Goal: Information Seeking & Learning: Learn about a topic

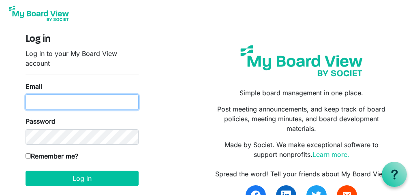
type input "raffyvallejo@gmail.com"
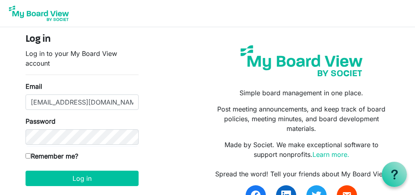
click at [106, 156] on div "Remember me?" at bounding box center [82, 157] width 113 height 13
click at [29, 156] on input "Remember me?" at bounding box center [28, 155] width 5 height 5
checkbox input "true"
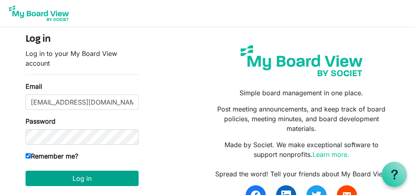
click at [78, 179] on button "Log in" at bounding box center [82, 178] width 113 height 15
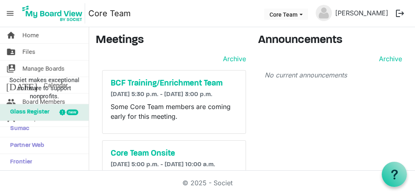
click at [269, 131] on div "Announcements Archive No current announcements" at bounding box center [333, 131] width 163 height 194
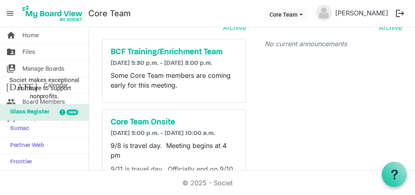
scroll to position [30, 0]
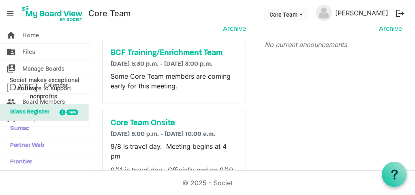
click at [70, 113] on div "new" at bounding box center [73, 113] width 12 height 6
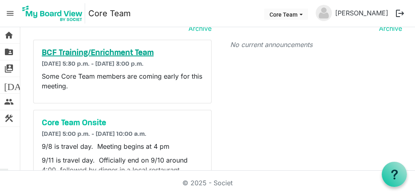
click at [88, 53] on h5 "BCF Training/Enrichment Team" at bounding box center [122, 53] width 161 height 10
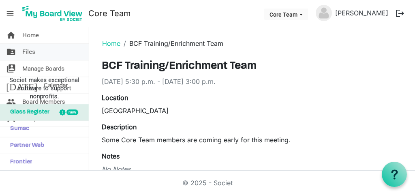
click at [31, 52] on span "Files" at bounding box center [28, 52] width 13 height 16
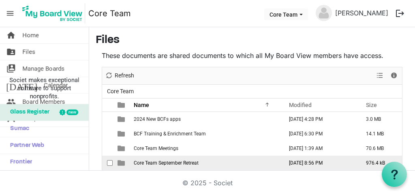
click at [111, 164] on span "checkbox" at bounding box center [110, 163] width 6 height 6
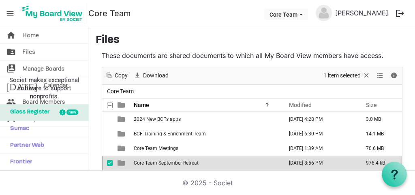
click at [138, 163] on span "Core Team September Retreat" at bounding box center [166, 163] width 65 height 6
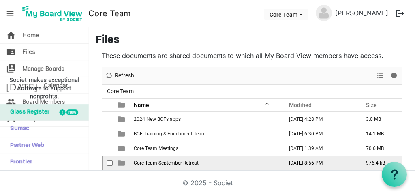
click at [138, 163] on span "Core Team September Retreat" at bounding box center [166, 163] width 65 height 6
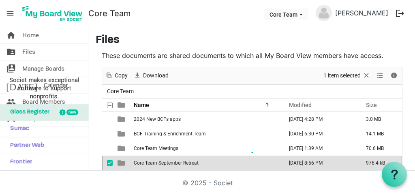
scroll to position [71, 0]
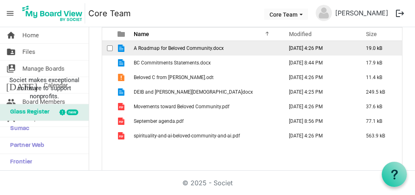
click at [169, 49] on span "A Roadmap for Beloved Community.docx" at bounding box center [179, 48] width 90 height 6
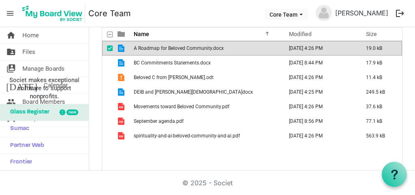
click at [169, 49] on span "A Roadmap for Beloved Community.docx" at bounding box center [179, 48] width 90 height 6
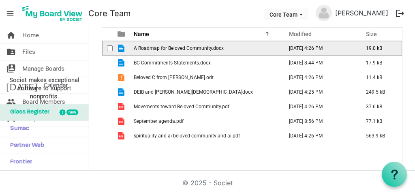
click at [169, 49] on span "A Roadmap for Beloved Community.docx" at bounding box center [179, 48] width 90 height 6
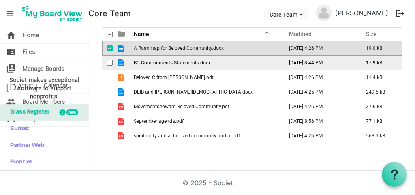
click at [110, 62] on span "checkbox" at bounding box center [110, 63] width 6 height 6
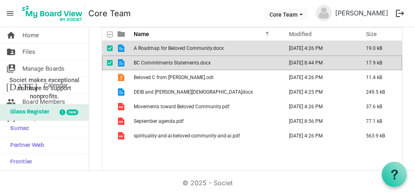
click at [140, 64] on span "BC Commitments Statements.docx" at bounding box center [172, 63] width 77 height 6
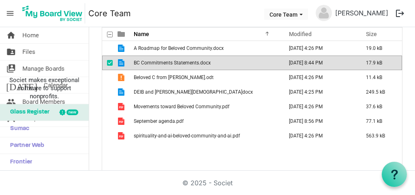
click at [140, 64] on span "BC Commitments Statements.docx" at bounding box center [172, 63] width 77 height 6
click at [129, 63] on td "is template cell column header type" at bounding box center [122, 63] width 19 height 15
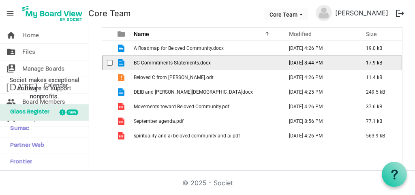
click at [129, 63] on td "is template cell column header type" at bounding box center [122, 63] width 19 height 15
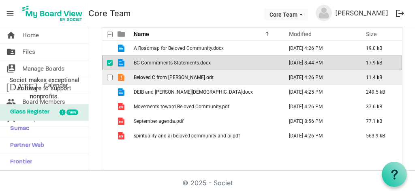
click at [177, 79] on span "Beloved C from [PERSON_NAME].odt" at bounding box center [174, 78] width 80 height 6
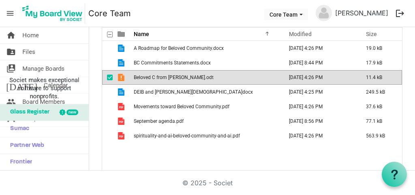
click at [177, 79] on span "Beloved C from [PERSON_NAME].odt" at bounding box center [174, 78] width 80 height 6
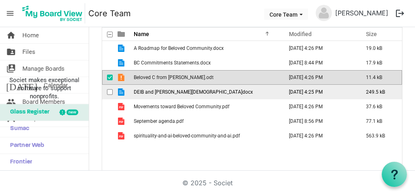
click at [158, 90] on span "DEIB and [PERSON_NAME][DEMOGRAPHIC_DATA]docx" at bounding box center [193, 92] width 119 height 6
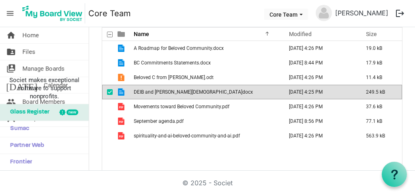
click at [158, 90] on span "DEIB and [PERSON_NAME][DEMOGRAPHIC_DATA]docx" at bounding box center [193, 92] width 119 height 6
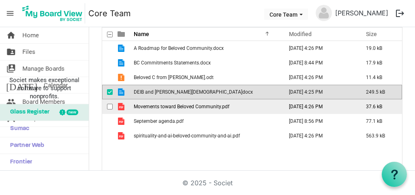
click at [157, 107] on span "Movements toward Beloved Community.pdf" at bounding box center [182, 107] width 96 height 6
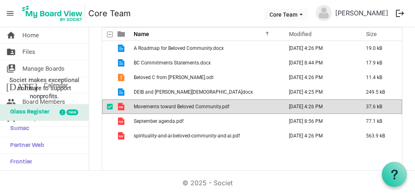
click at [157, 107] on span "Movements toward Beloved Community.pdf" at bounding box center [182, 107] width 96 height 6
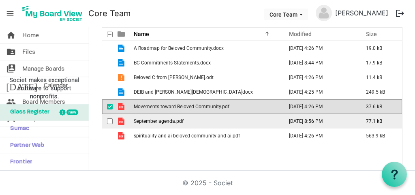
click at [161, 120] on span "September agenda.pdf" at bounding box center [159, 121] width 50 height 6
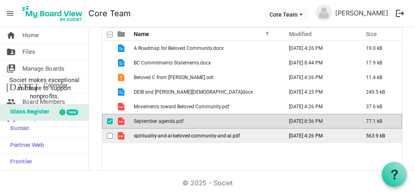
click at [176, 136] on span "spirituality-and-ai-beloved-community-and-ai.pdf" at bounding box center [187, 136] width 106 height 6
